Goal: Task Accomplishment & Management: Manage account settings

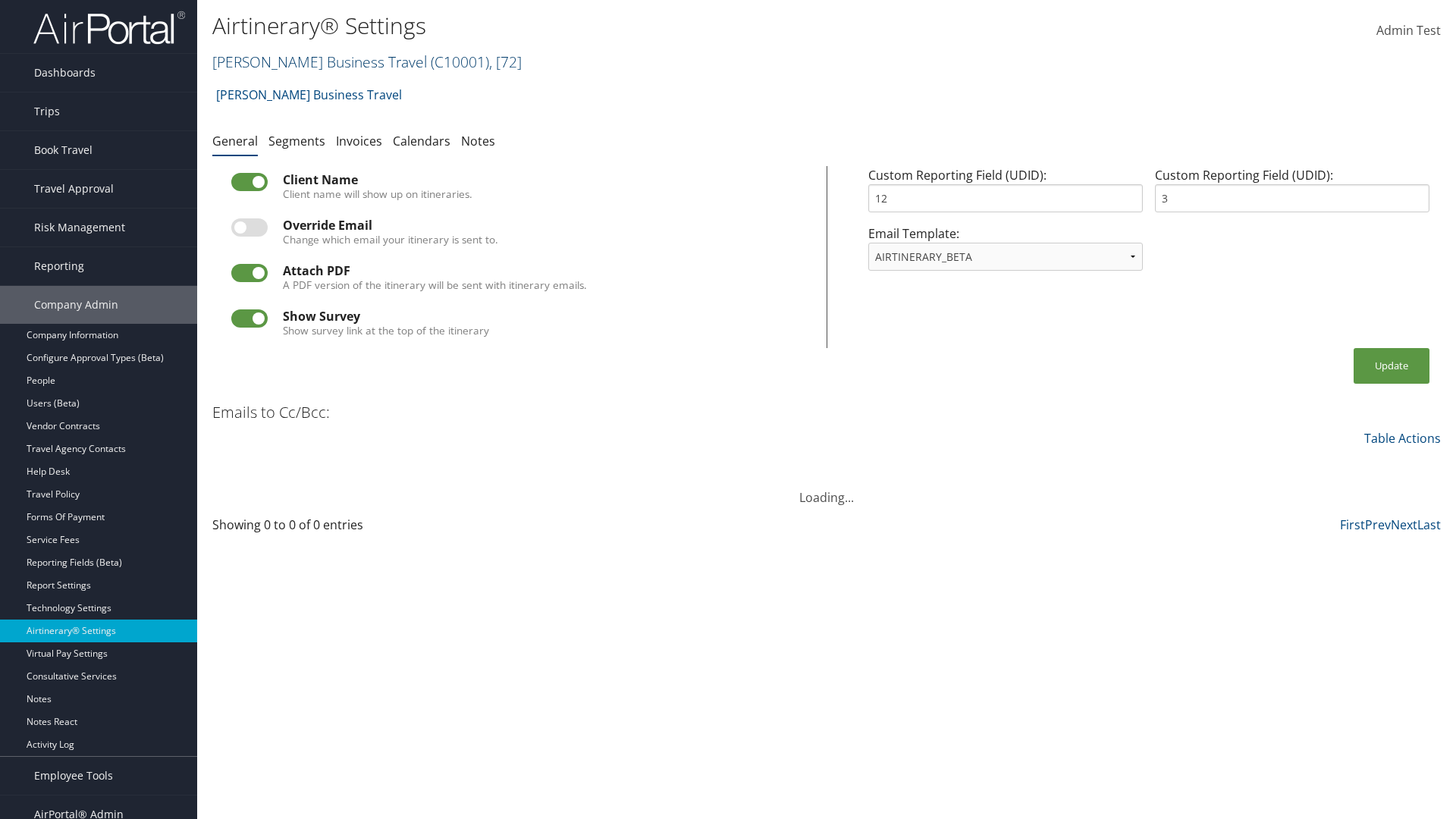
click at [312, 61] on link "[PERSON_NAME] Business Travel ( C10001 ) , [ 72 ]" at bounding box center [367, 62] width 310 height 20
click at [0, 0] on link "[PERSON_NAME] Business Travel, [72]" at bounding box center [0, 0] width 0 height 0
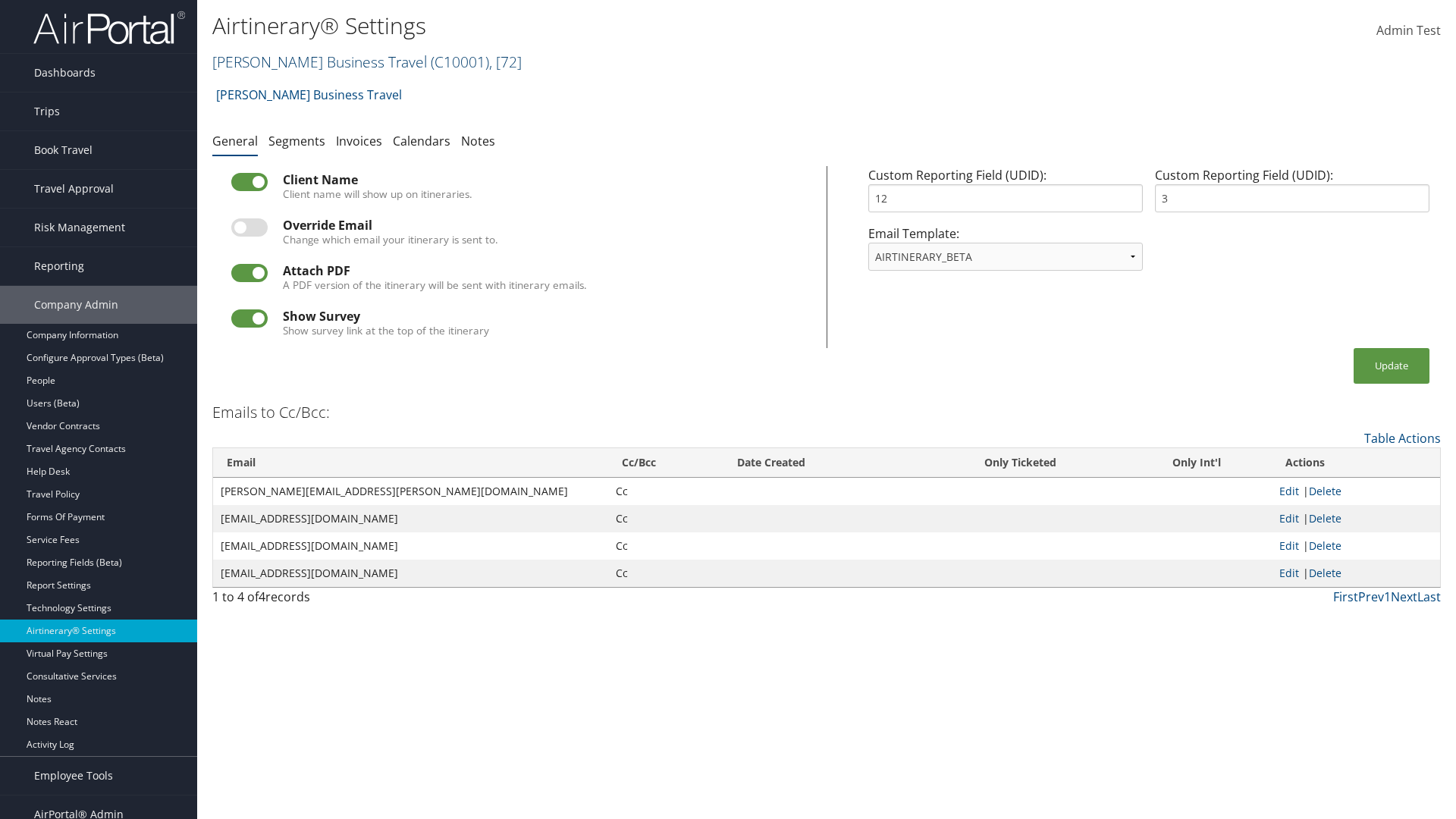
click at [312, 61] on link "Christopherson Business Travel ( C10001 ) , [ 72 ]" at bounding box center [367, 62] width 310 height 20
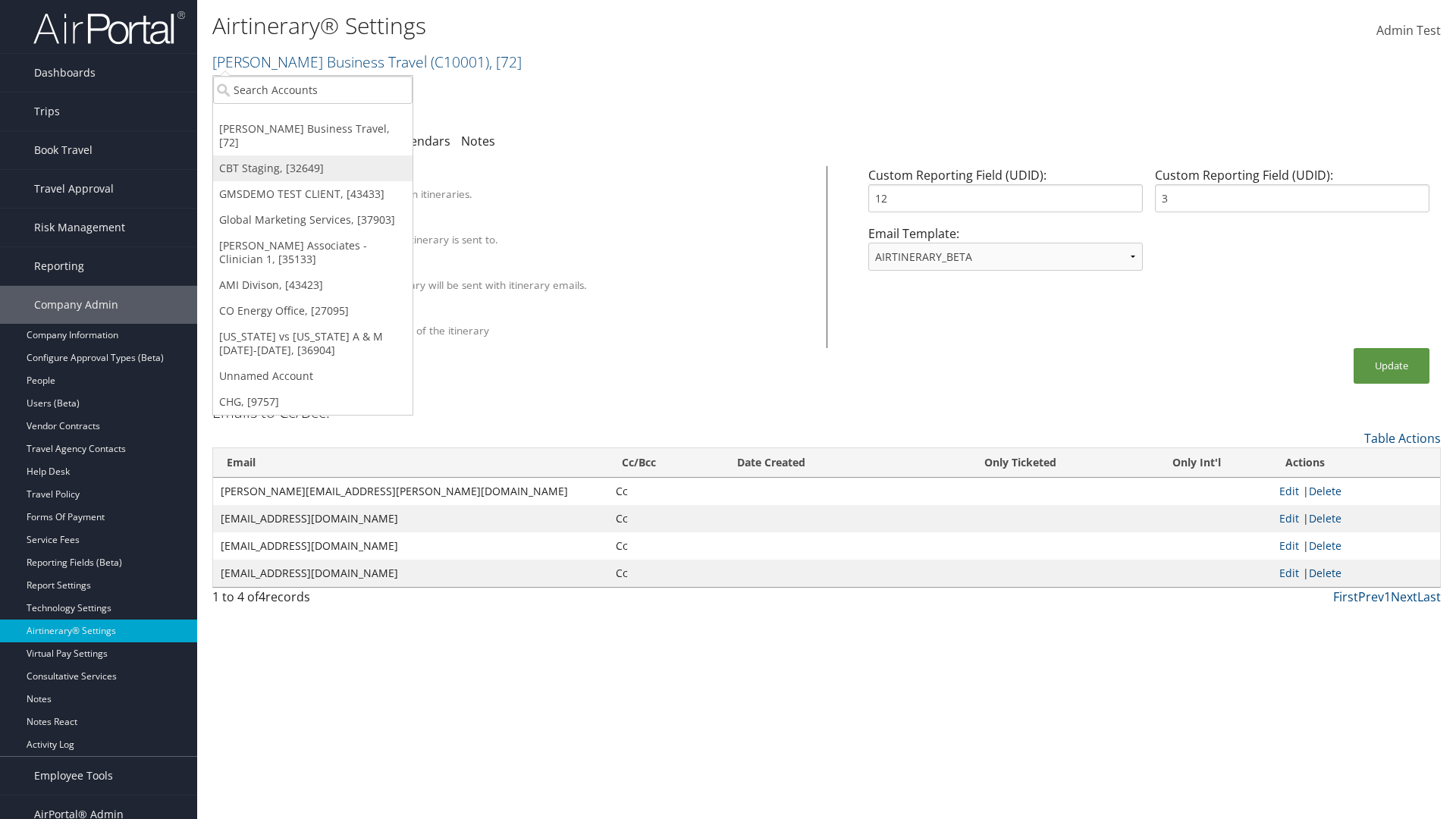
click at [312, 156] on link "CBT Staging, [32649]" at bounding box center [312, 169] width 199 height 26
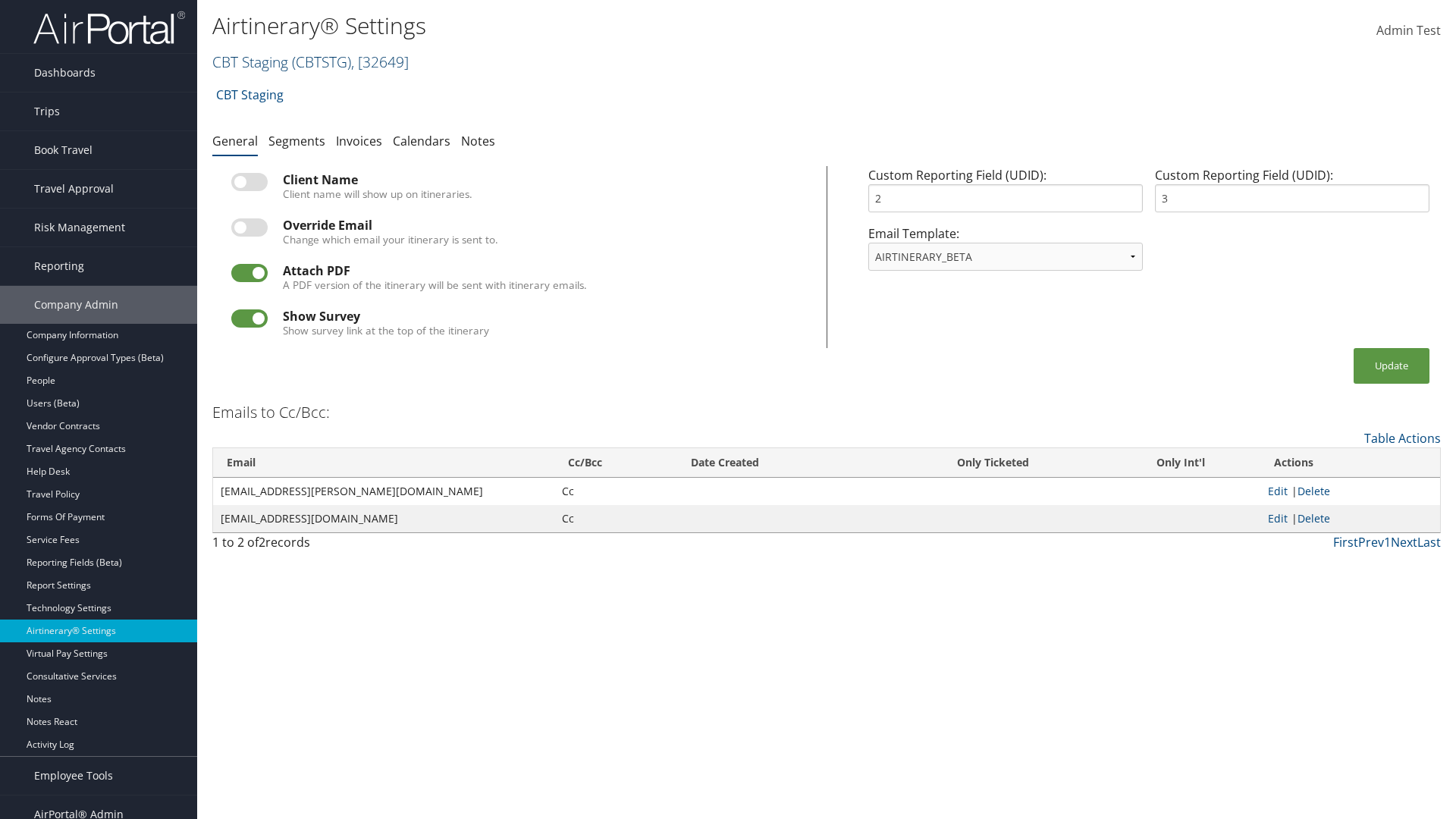
click at [250, 61] on link "CBT Staging ( CBTSTG ) , [ 32649 ]" at bounding box center [310, 62] width 196 height 20
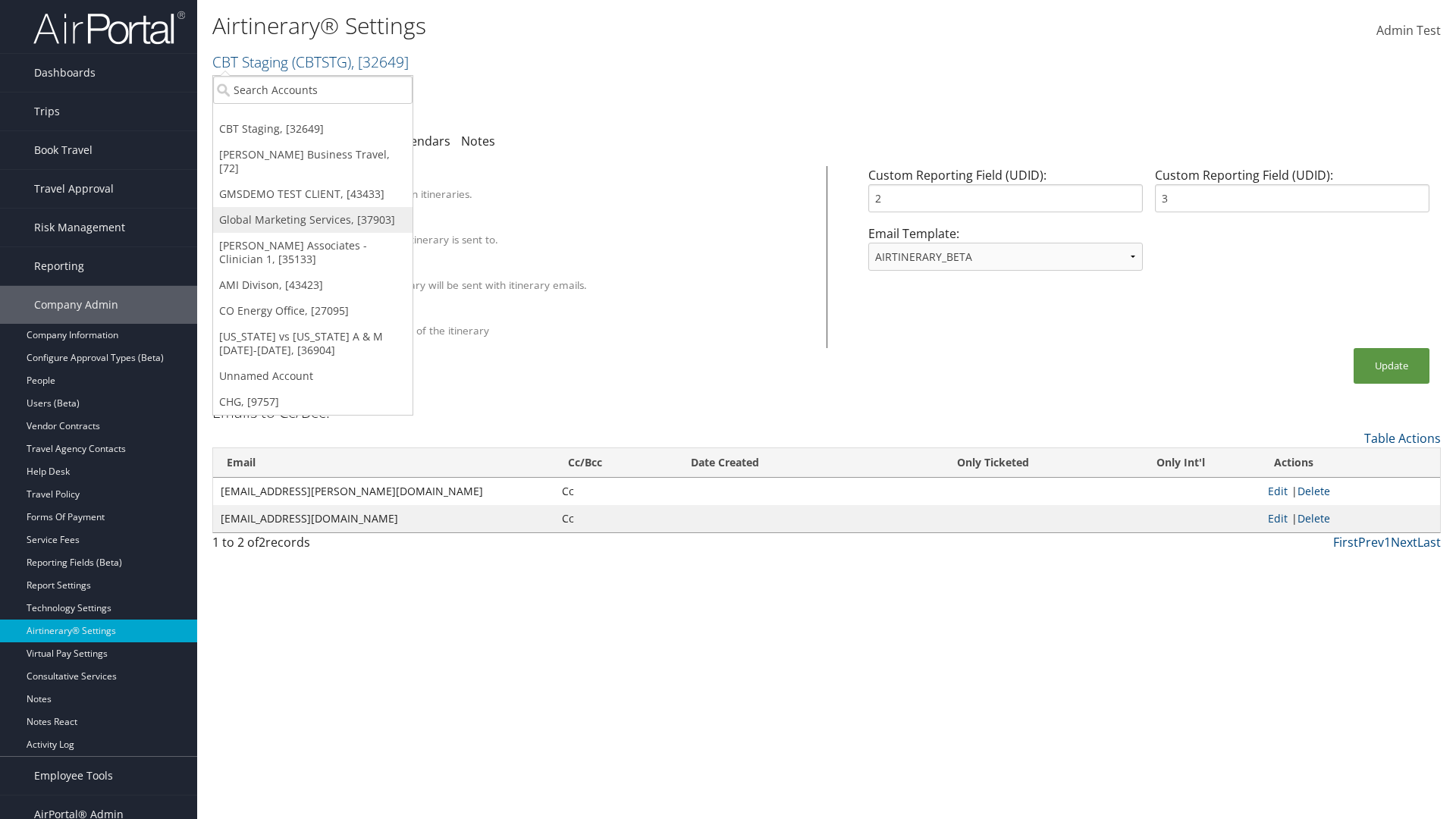
click at [312, 207] on link "Global Marketing Services, [37903]" at bounding box center [312, 220] width 199 height 26
